Goal: Information Seeking & Learning: Find specific fact

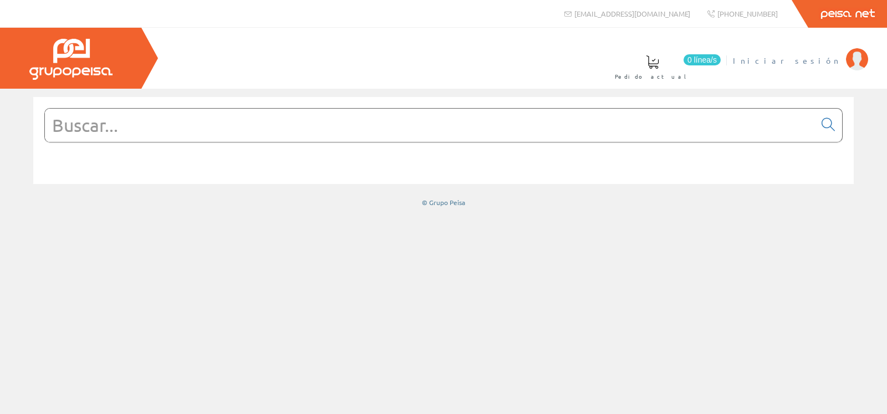
click at [832, 62] on span "Iniciar sesión" at bounding box center [787, 60] width 108 height 11
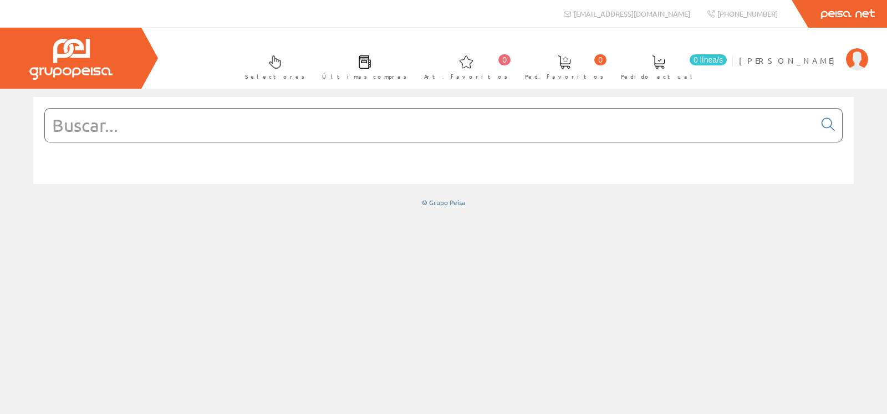
click at [444, 129] on input "text" at bounding box center [430, 125] width 770 height 33
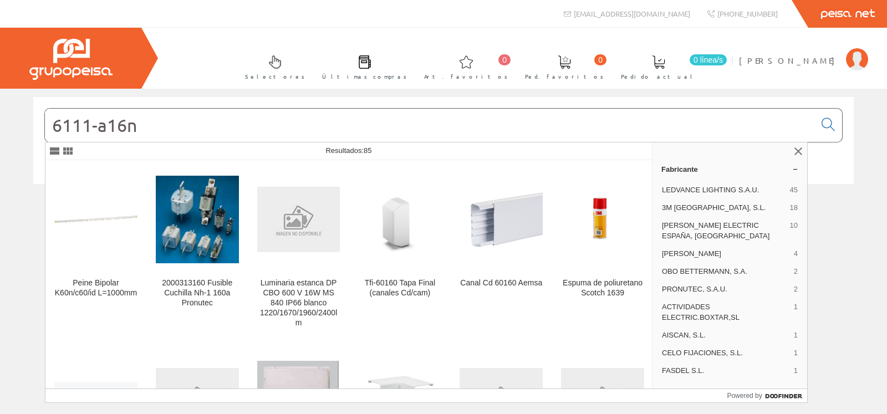
type input "6111-a16n"
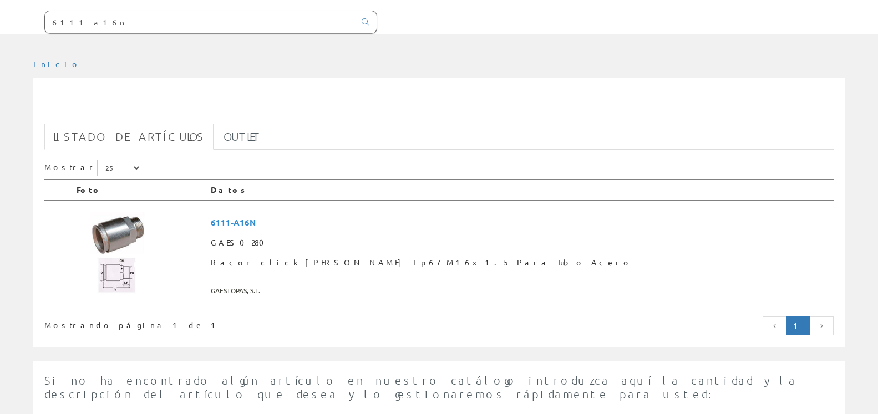
scroll to position [113, 0]
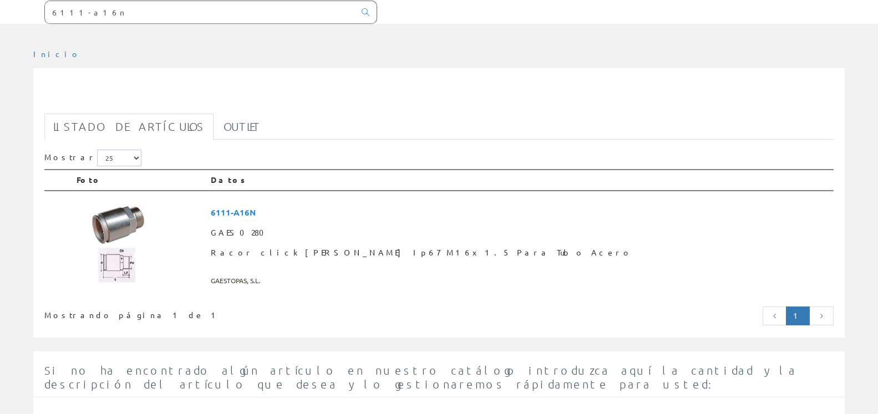
click at [367, 227] on span "GAES0280" at bounding box center [520, 233] width 618 height 20
